Goal: Information Seeking & Learning: Learn about a topic

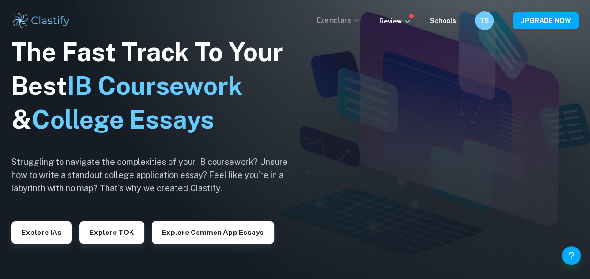
click at [354, 18] on p "Exemplars" at bounding box center [339, 20] width 44 height 10
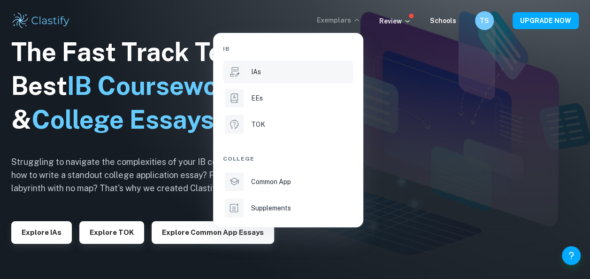
click at [264, 73] on div "IAs" at bounding box center [301, 72] width 100 height 10
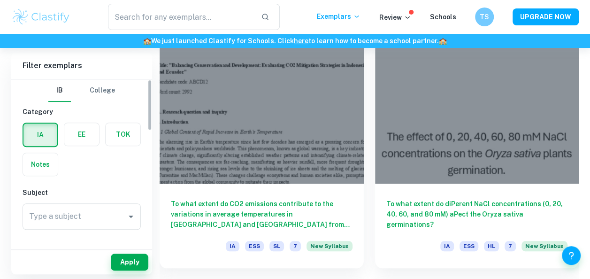
scroll to position [288, 0]
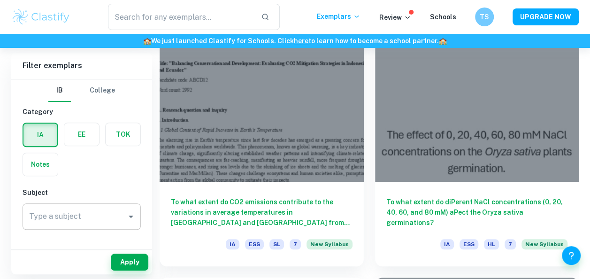
click at [81, 204] on div "Type a subject" at bounding box center [82, 216] width 118 height 26
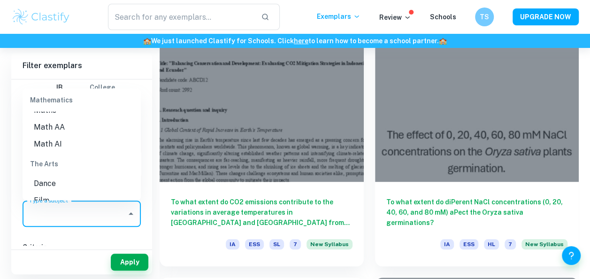
scroll to position [1297, 0]
click at [65, 141] on li "Math AI" at bounding box center [82, 144] width 118 height 17
type input "Math AI"
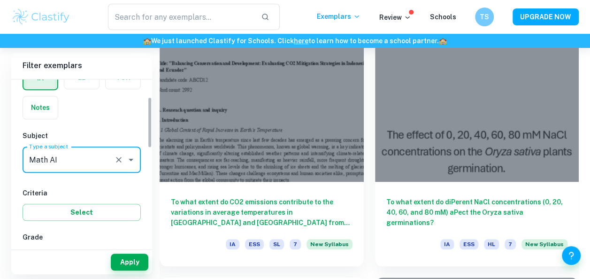
scroll to position [57, 0]
click at [127, 259] on button "Apply" at bounding box center [130, 261] width 38 height 17
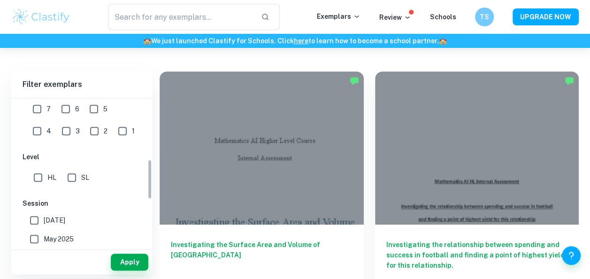
scroll to position [224, 0]
click at [37, 171] on input "HL" at bounding box center [38, 176] width 19 height 19
checkbox input "true"
click at [131, 262] on button "Apply" at bounding box center [130, 261] width 38 height 17
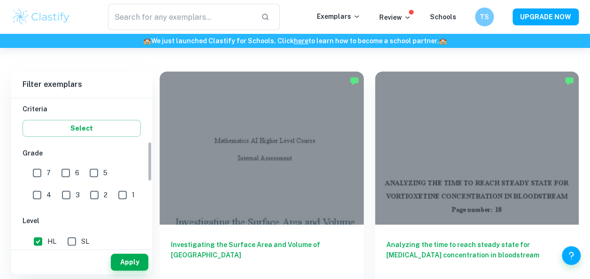
scroll to position [159, 0]
click at [65, 173] on input "6" at bounding box center [65, 173] width 19 height 19
checkbox input "true"
click at [43, 172] on input "7" at bounding box center [37, 173] width 19 height 19
checkbox input "true"
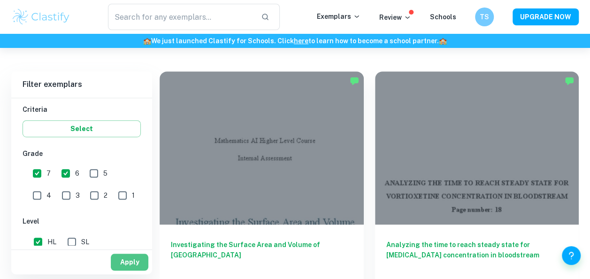
click at [129, 261] on button "Apply" at bounding box center [130, 261] width 38 height 17
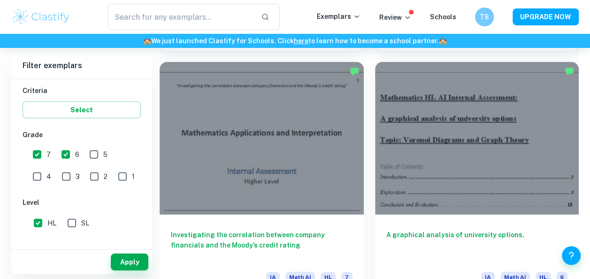
scroll to position [1251, 0]
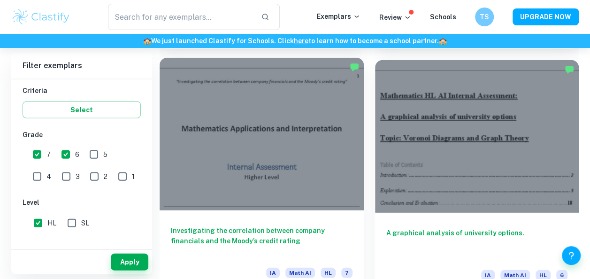
click at [268, 208] on div at bounding box center [262, 134] width 204 height 153
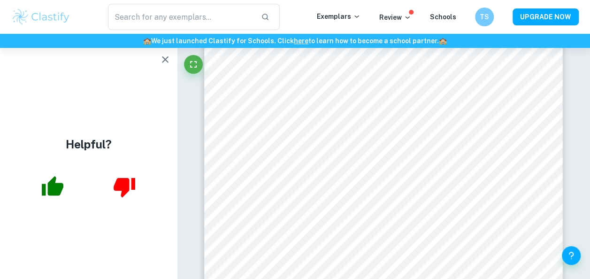
scroll to position [1265, 0]
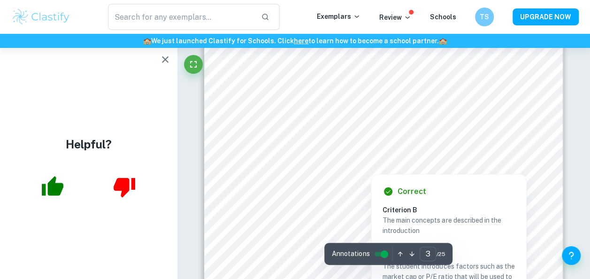
click at [162, 57] on icon "button" at bounding box center [165, 59] width 11 height 11
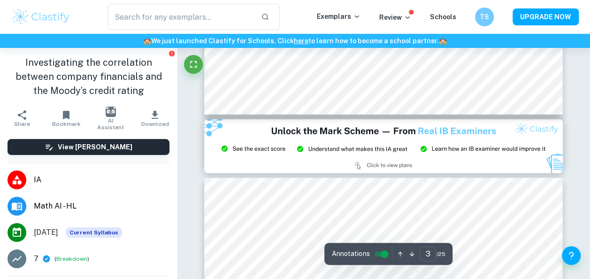
scroll to position [1074, 0]
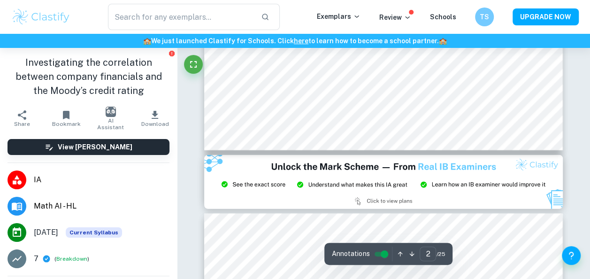
type input "3"
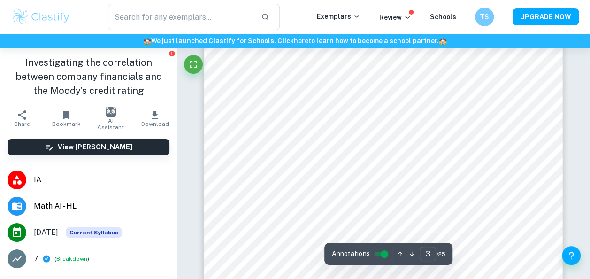
scroll to position [1169, 0]
